Goal: Transaction & Acquisition: Purchase product/service

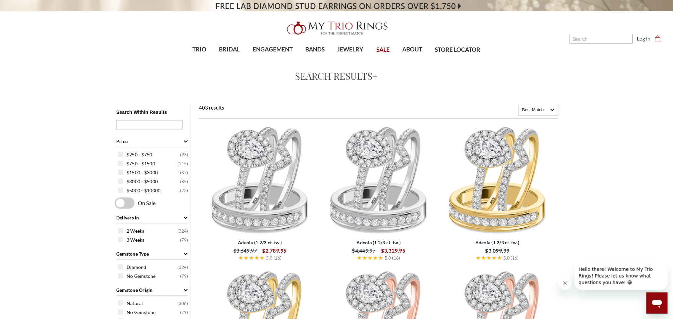
click at [261, 181] on img at bounding box center [259, 180] width 113 height 113
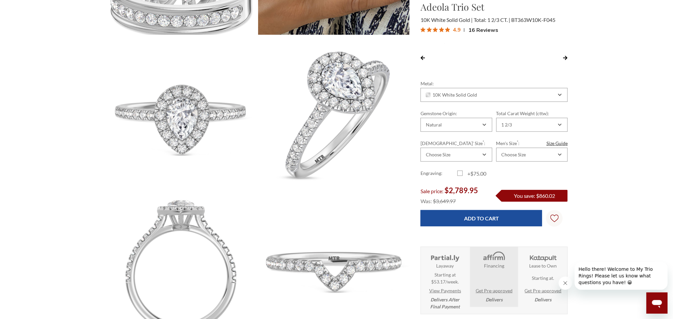
scroll to position [299, 0]
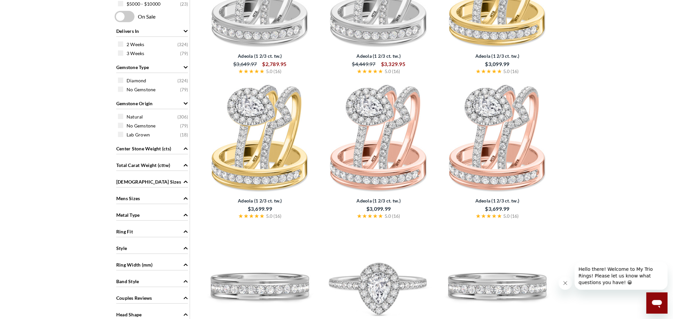
scroll to position [249, 0]
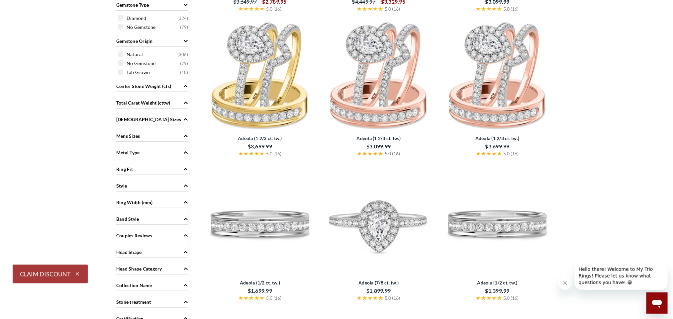
click at [377, 99] on img at bounding box center [378, 75] width 113 height 113
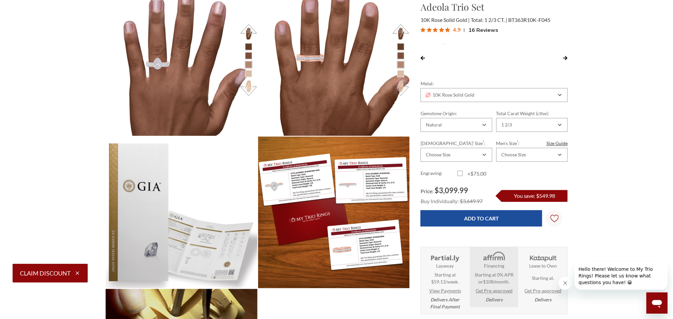
scroll to position [292, 455]
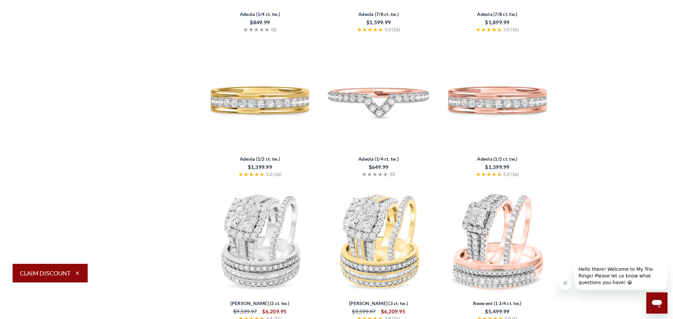
scroll to position [1296, 0]
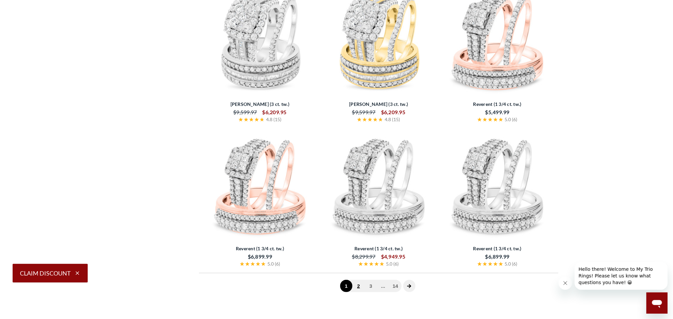
click at [360, 290] on link "2" at bounding box center [359, 286] width 12 height 12
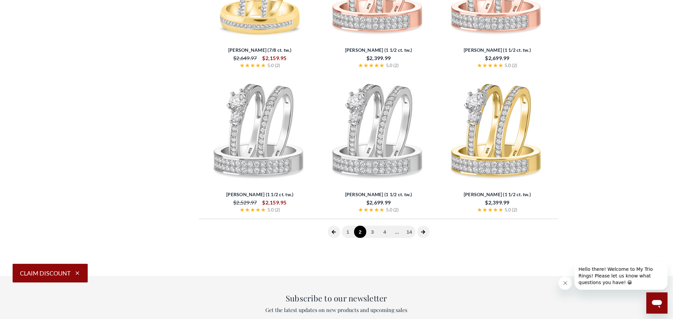
scroll to position [1400, 0]
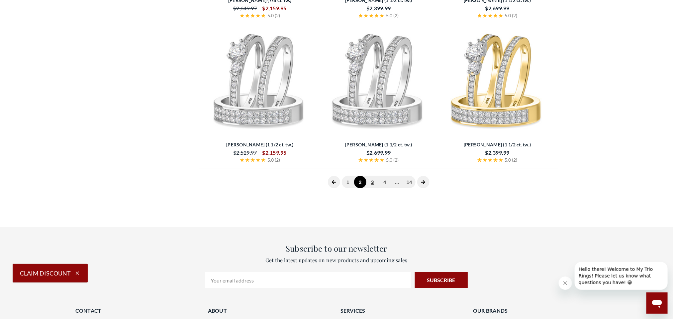
click at [373, 182] on link "3" at bounding box center [373, 182] width 12 height 12
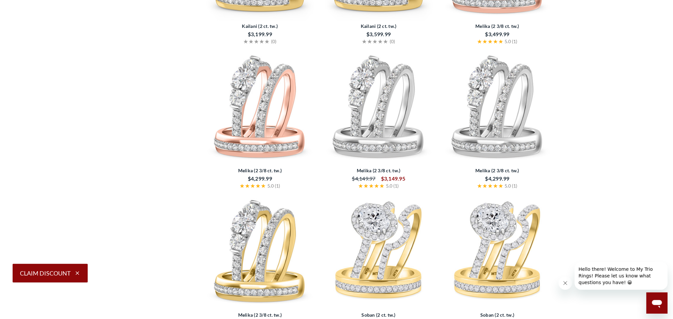
scroll to position [1396, 0]
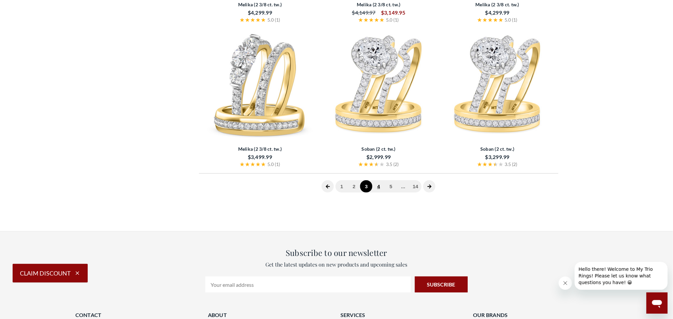
click at [379, 190] on link "4" at bounding box center [378, 186] width 12 height 12
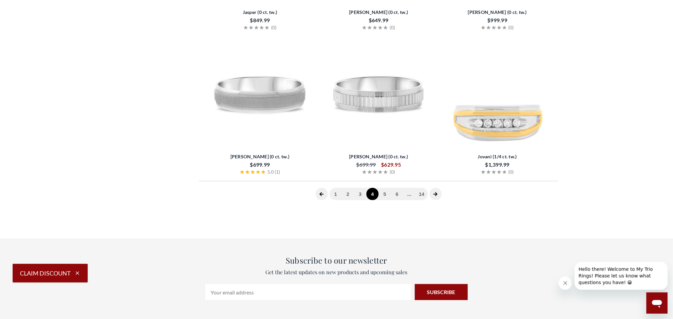
scroll to position [1400, 0]
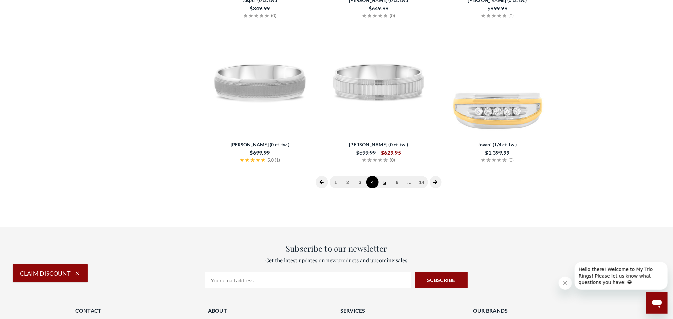
click at [383, 184] on link "5" at bounding box center [385, 182] width 12 height 12
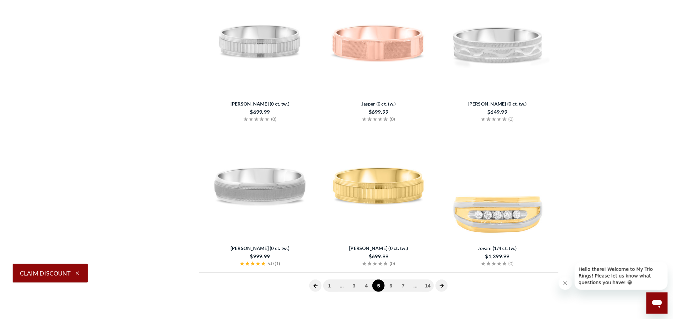
scroll to position [1300, 0]
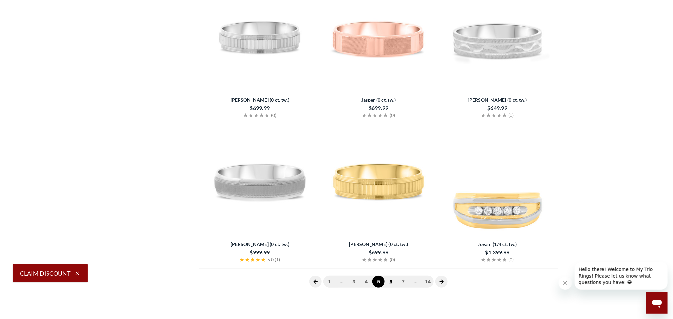
click at [391, 281] on link "6" at bounding box center [391, 282] width 12 height 12
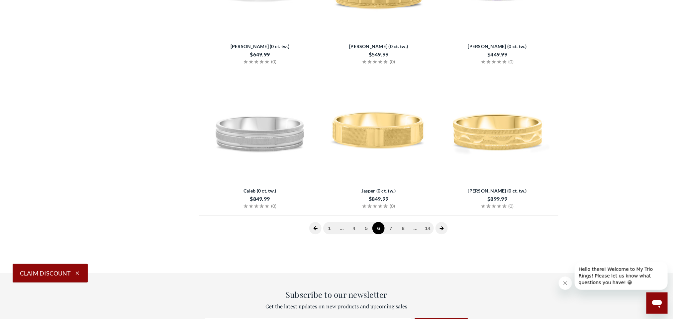
scroll to position [1400, 0]
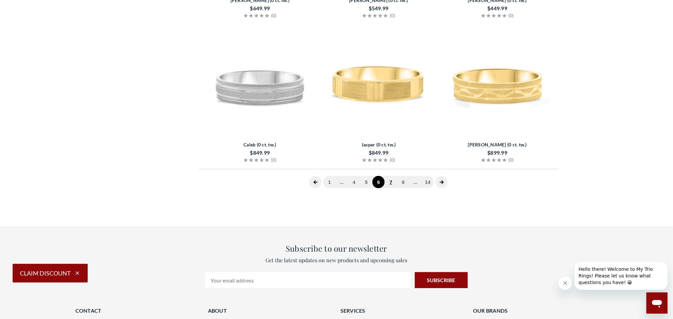
click at [392, 184] on link "7" at bounding box center [391, 182] width 12 height 12
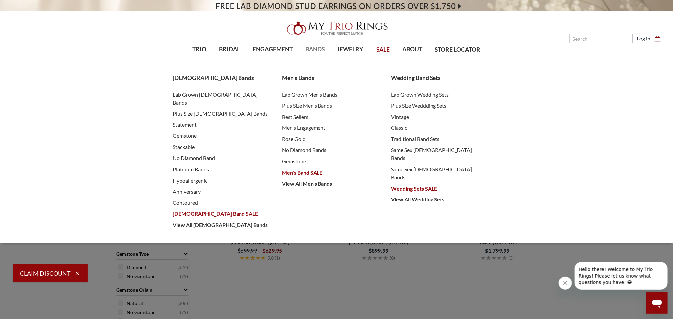
click at [318, 51] on span "BANDS" at bounding box center [314, 49] width 19 height 9
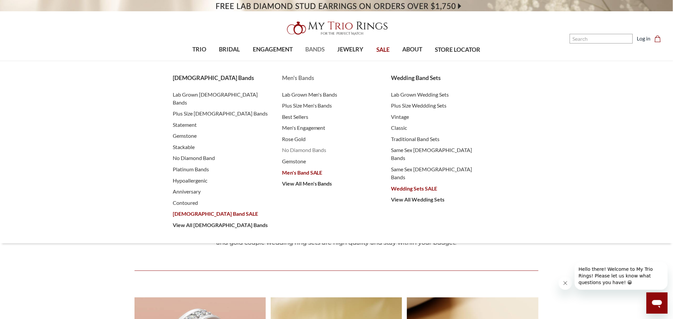
click at [311, 151] on span "No Diamond Bands" at bounding box center [330, 150] width 96 height 8
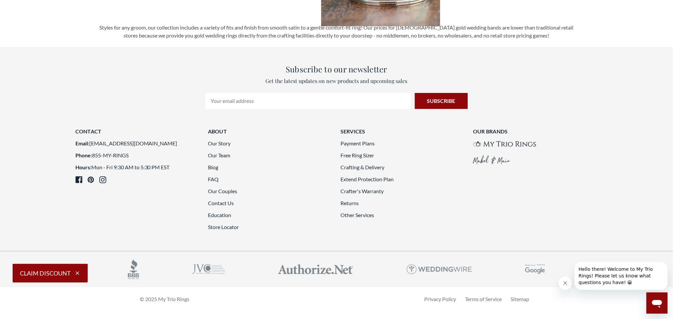
scroll to position [1695, 0]
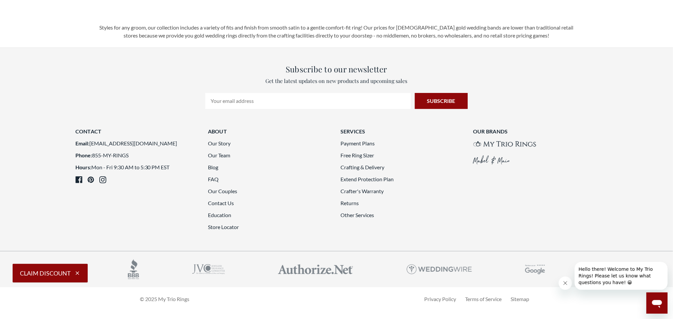
scroll to position [1304, 0]
